Goal: Transaction & Acquisition: Purchase product/service

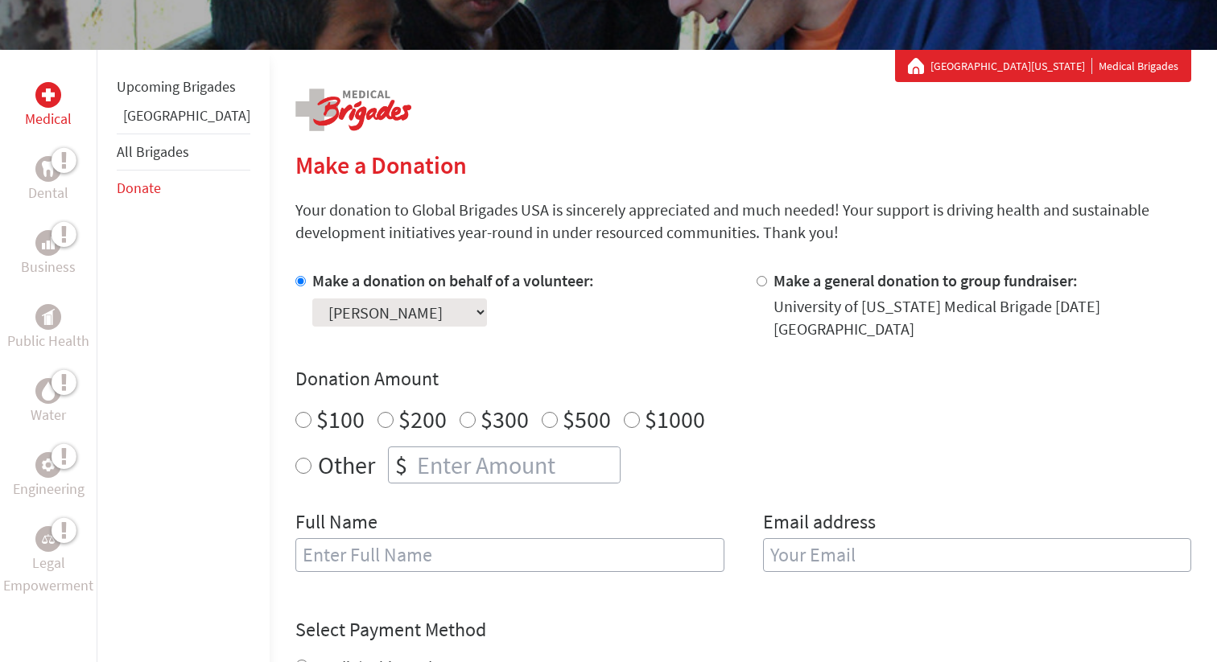
scroll to position [256, 0]
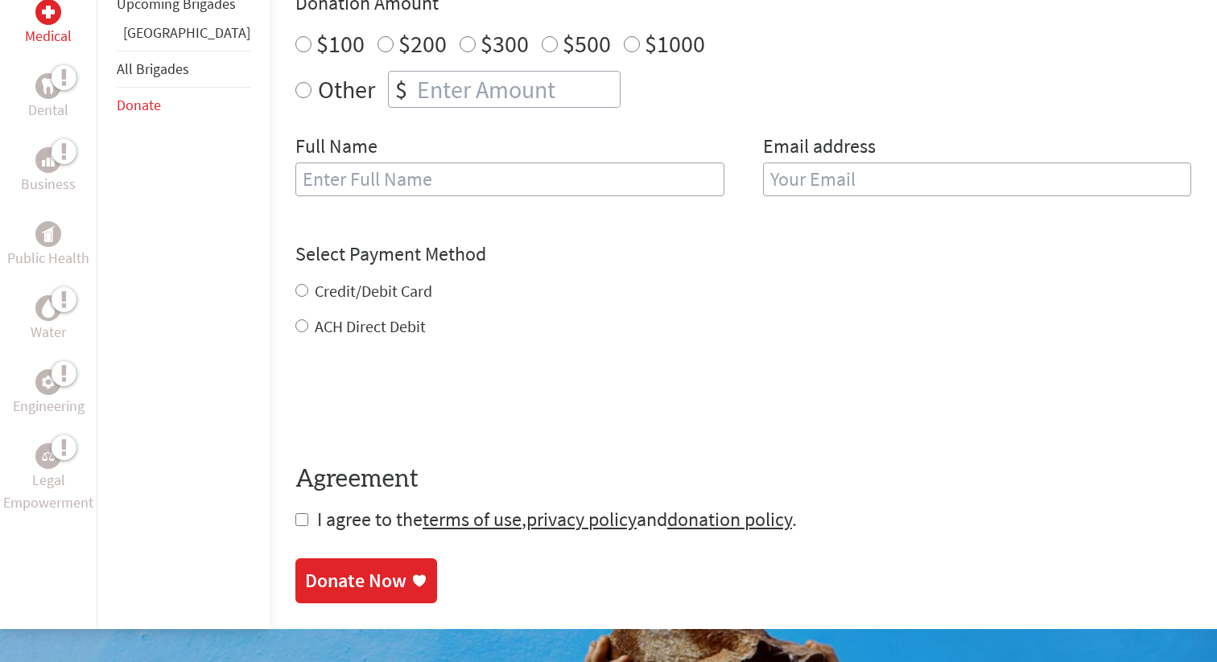
scroll to position [50, 0]
